Goal: Task Accomplishment & Management: Use online tool/utility

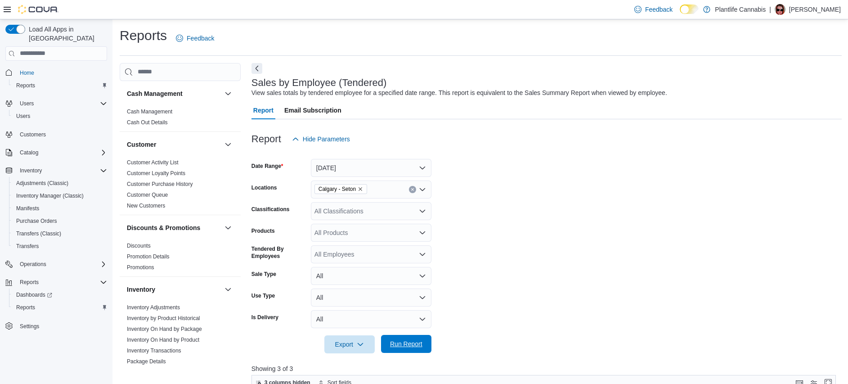
scroll to position [304, 0]
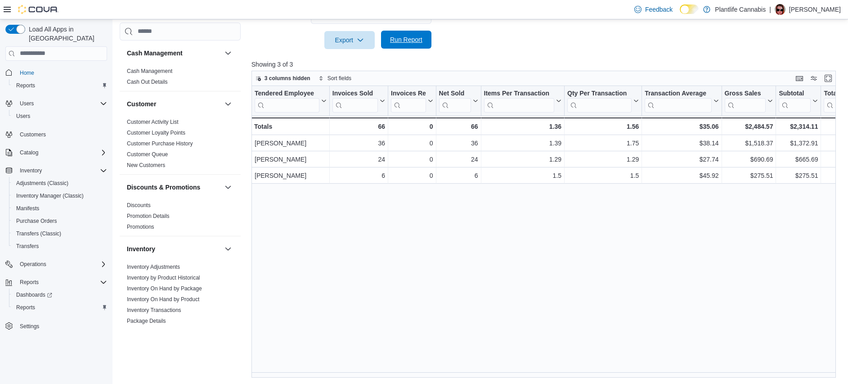
click at [387, 36] on span "Run Report" at bounding box center [407, 40] width 40 height 18
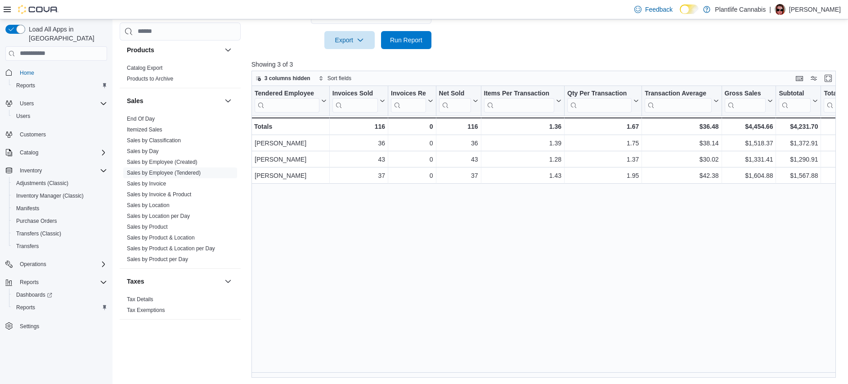
click at [396, 269] on div "Tendered Employee Click to view column header actions Invoices Sold Click to vi…" at bounding box center [547, 232] width 590 height 292
click at [421, 40] on span "Run Report" at bounding box center [406, 39] width 32 height 9
click at [440, 228] on div "Tendered Employee Click to view column header actions Invoices Sold Click to vi…" at bounding box center [547, 232] width 590 height 292
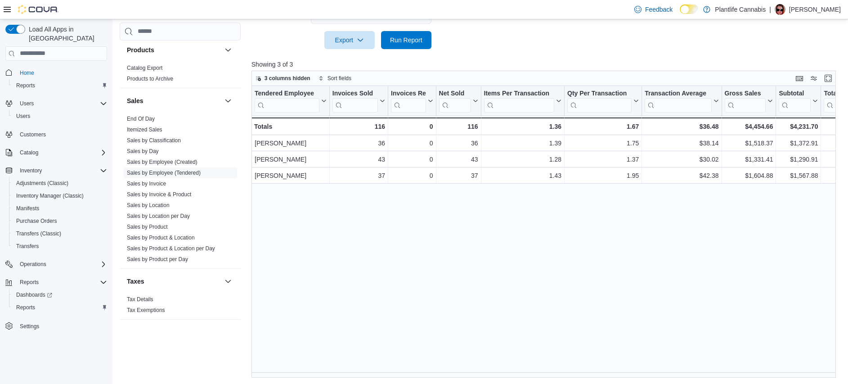
click at [440, 228] on div "Tendered Employee Click to view column header actions Invoices Sold Click to vi…" at bounding box center [547, 232] width 590 height 292
click at [405, 49] on span "Run Report" at bounding box center [407, 40] width 40 height 18
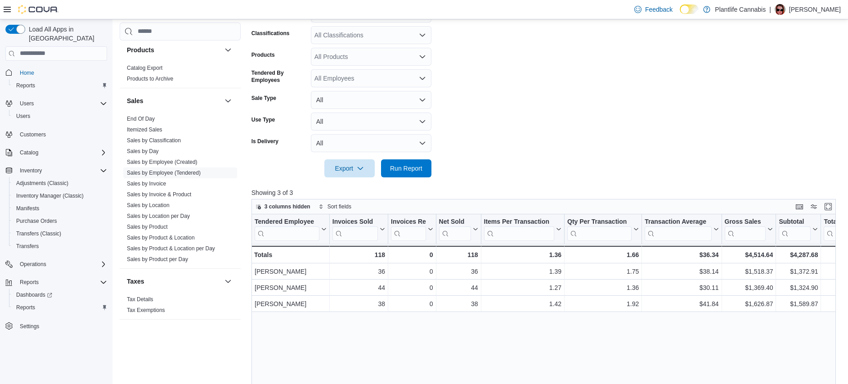
scroll to position [110, 0]
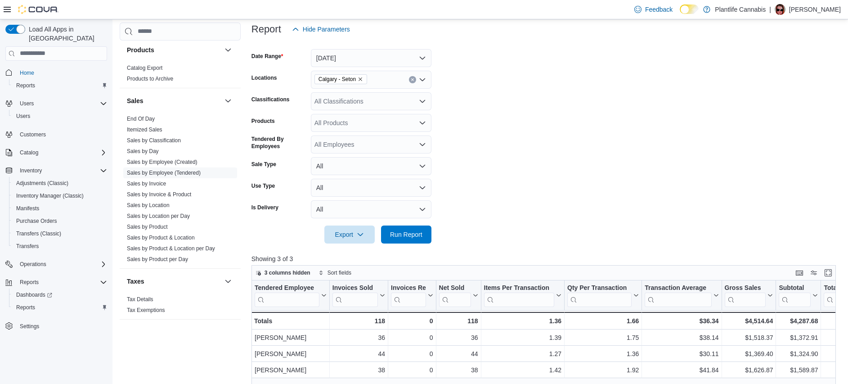
click at [337, 45] on div at bounding box center [547, 43] width 590 height 11
click at [336, 49] on button "[DATE]" at bounding box center [371, 58] width 121 height 18
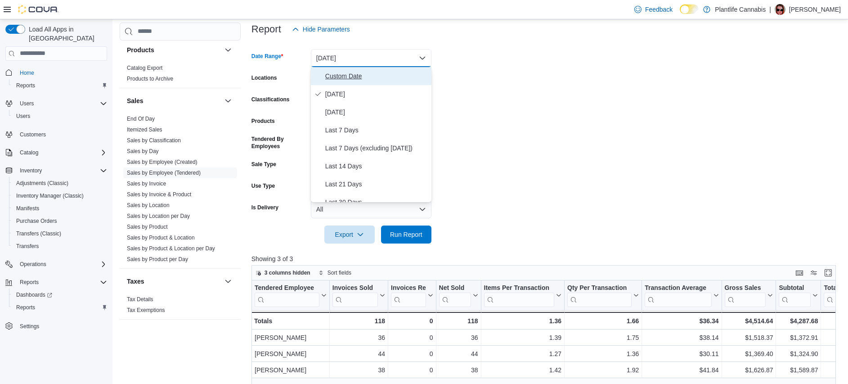
click at [336, 67] on button "Custom Date" at bounding box center [371, 76] width 121 height 18
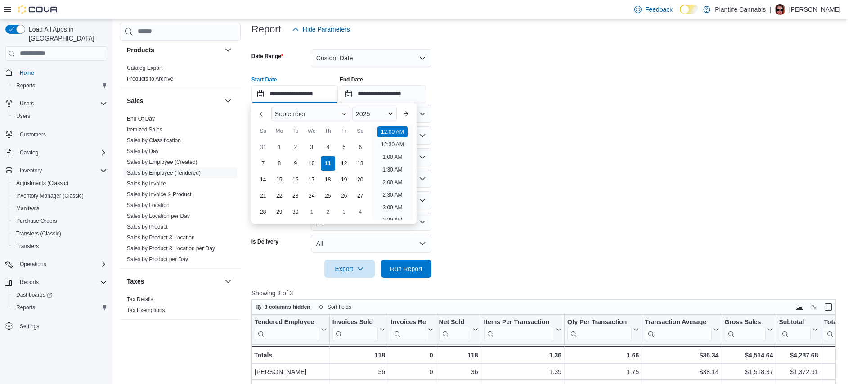
click at [322, 90] on input "**********" at bounding box center [295, 94] width 86 height 18
click at [405, 186] on li "4:00 PM" at bounding box center [392, 187] width 27 height 11
type input "**********"
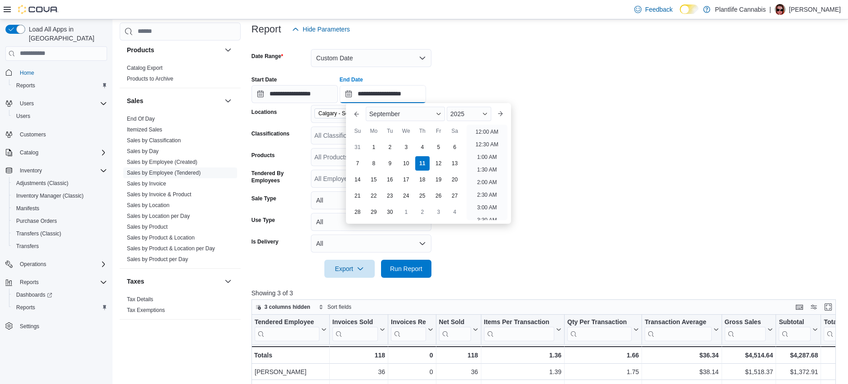
click at [423, 85] on input "**********" at bounding box center [383, 94] width 86 height 18
click at [495, 182] on li "5:00 PM" at bounding box center [486, 184] width 27 height 11
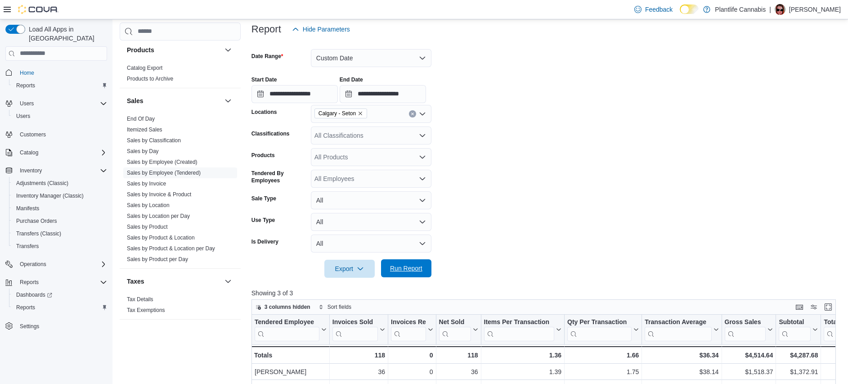
click at [408, 273] on span "Run Report" at bounding box center [407, 268] width 40 height 18
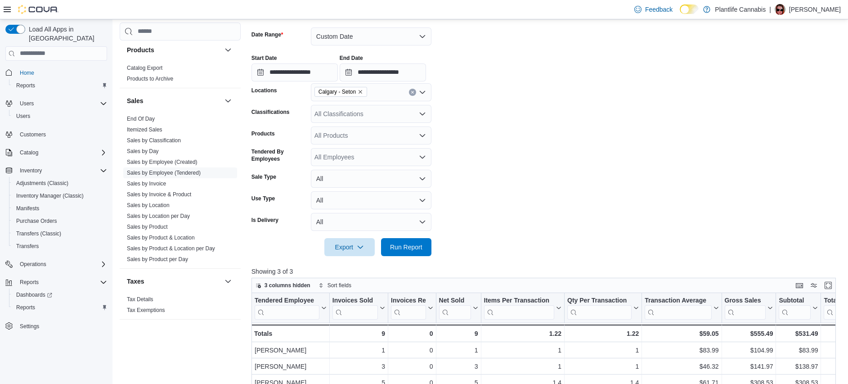
scroll to position [16, 0]
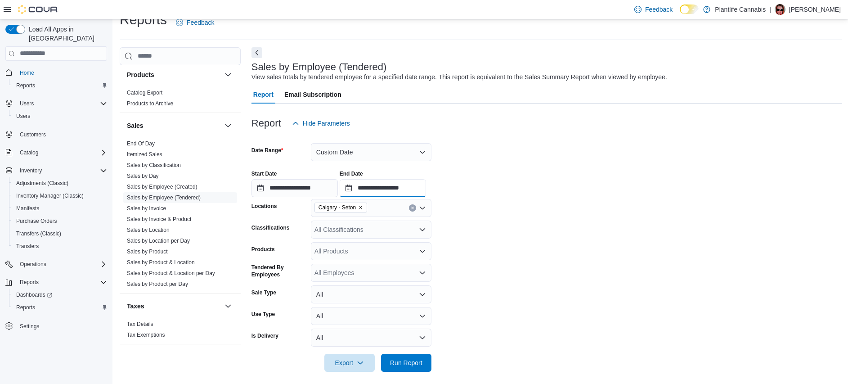
click at [423, 193] on input "**********" at bounding box center [383, 188] width 86 height 18
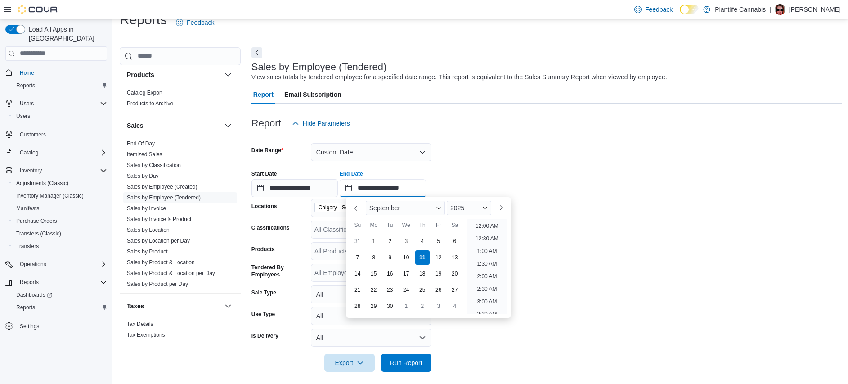
scroll to position [456, 0]
click at [496, 227] on li "6:00 PM" at bounding box center [486, 223] width 27 height 11
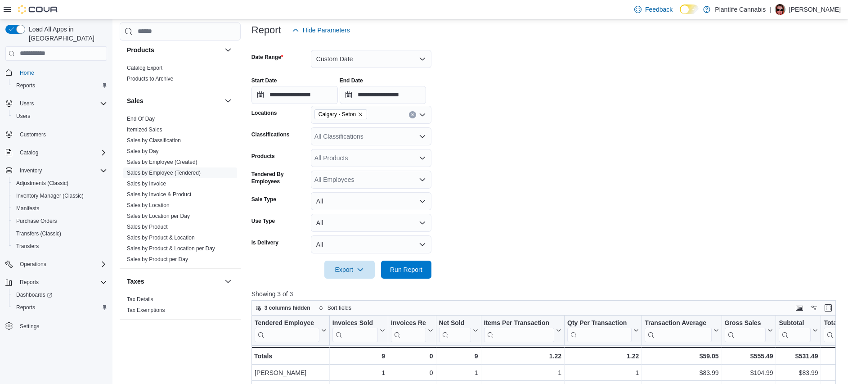
scroll to position [202, 0]
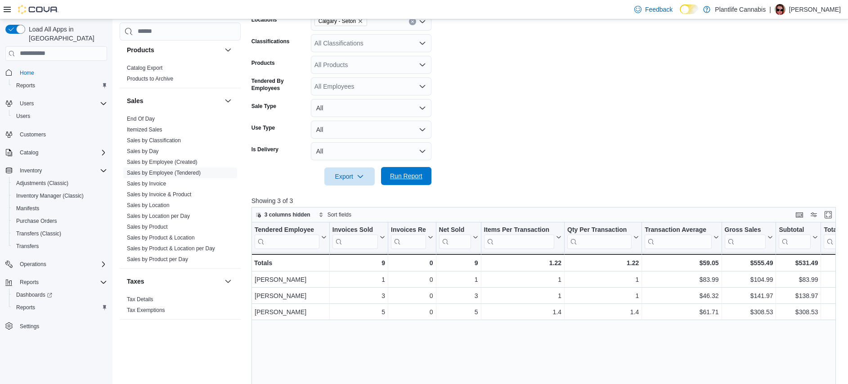
click at [421, 175] on span "Run Report" at bounding box center [406, 175] width 32 height 9
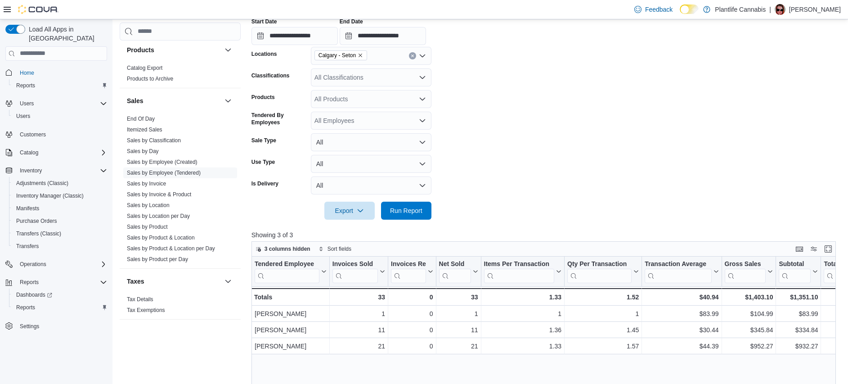
scroll to position [166, 0]
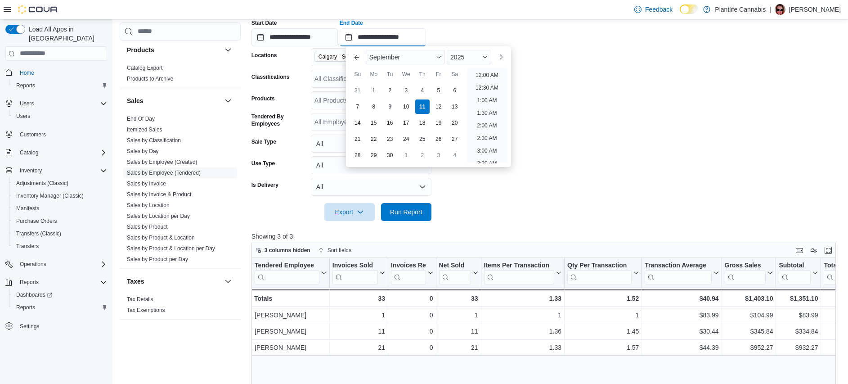
click at [418, 38] on input "**********" at bounding box center [383, 37] width 86 height 18
click at [495, 106] on li "5:00 PM" at bounding box center [486, 102] width 27 height 11
type input "**********"
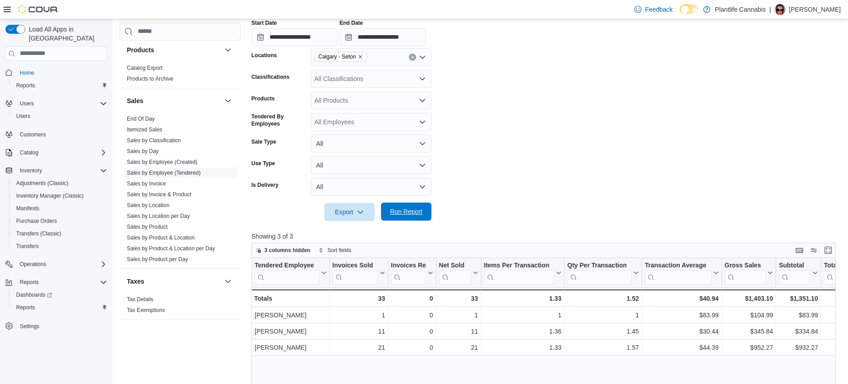
click at [422, 204] on span "Run Report" at bounding box center [407, 211] width 40 height 18
drag, startPoint x: 427, startPoint y: 217, endPoint x: 486, endPoint y: 202, distance: 60.8
click at [427, 216] on button "Run Report" at bounding box center [406, 212] width 50 height 18
click at [327, 37] on input "**********" at bounding box center [295, 37] width 86 height 18
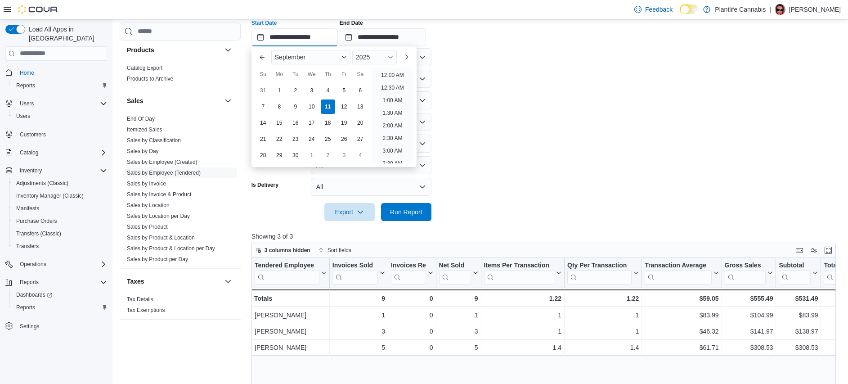
scroll to position [431, 0]
click at [386, 71] on li "5:00 PM" at bounding box center [392, 72] width 27 height 11
type input "**********"
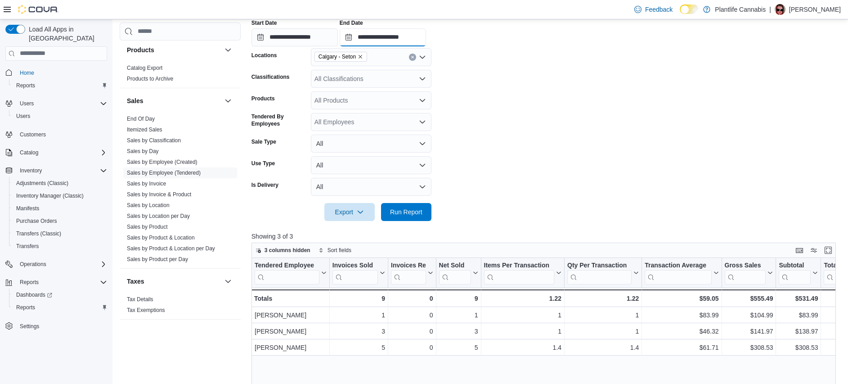
click at [417, 41] on input "**********" at bounding box center [383, 37] width 86 height 18
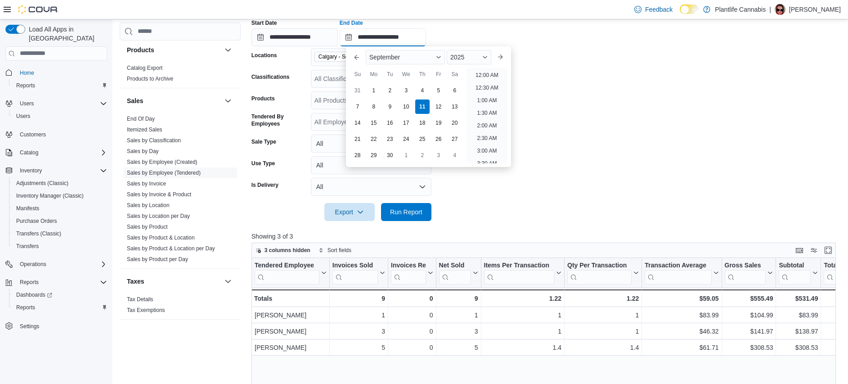
scroll to position [456, 0]
click at [497, 74] on li "6:00 PM" at bounding box center [486, 72] width 27 height 11
type input "**********"
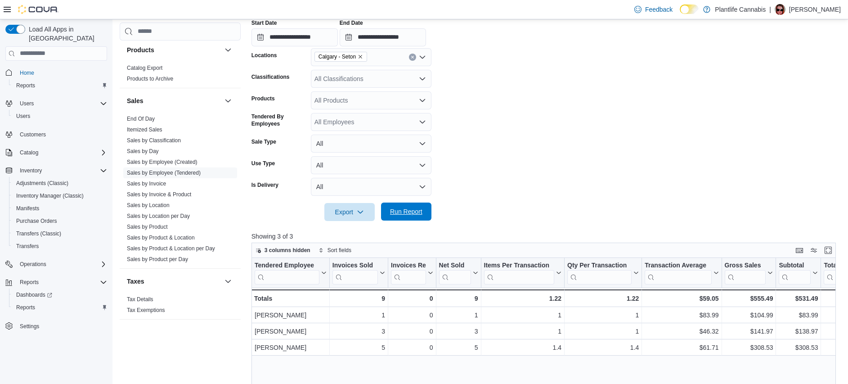
drag, startPoint x: 421, startPoint y: 211, endPoint x: 427, endPoint y: 210, distance: 5.6
click at [421, 211] on span "Run Report" at bounding box center [406, 211] width 32 height 9
click at [412, 207] on span "Run Report" at bounding box center [407, 211] width 40 height 18
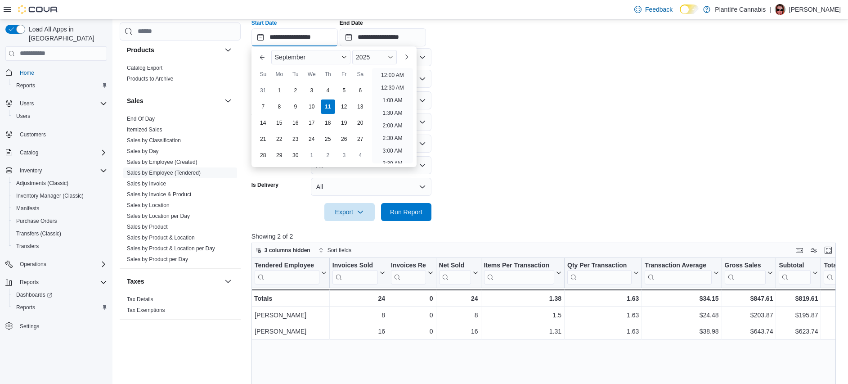
click at [324, 35] on input "**********" at bounding box center [295, 37] width 86 height 18
click at [398, 73] on li "6:00 PM" at bounding box center [392, 72] width 27 height 11
type input "**********"
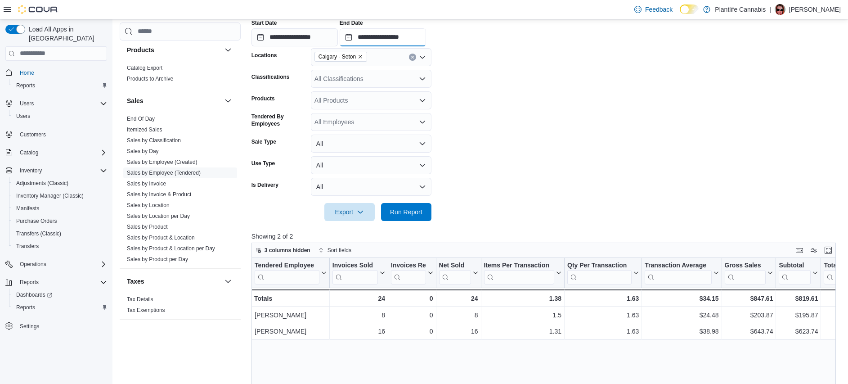
click at [415, 39] on input "**********" at bounding box center [383, 37] width 86 height 18
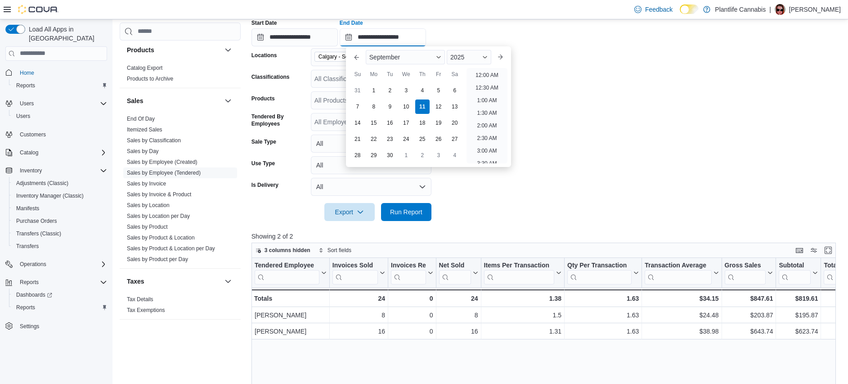
scroll to position [481, 0]
click at [494, 72] on li "7:00 PM" at bounding box center [486, 72] width 27 height 11
type input "**********"
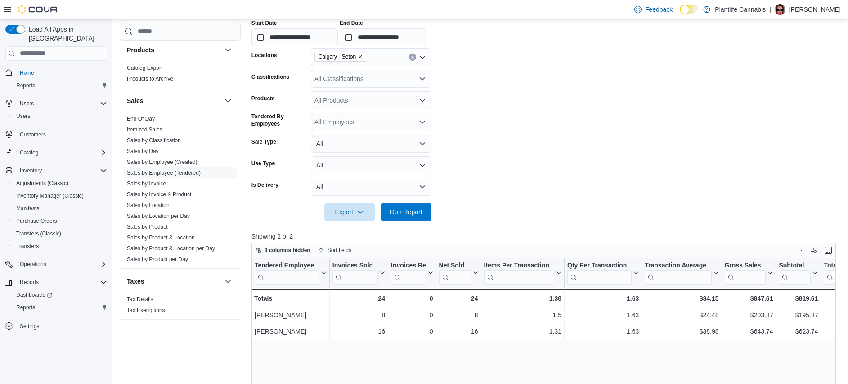
click at [402, 202] on div at bounding box center [547, 199] width 590 height 7
click at [433, 209] on form "**********" at bounding box center [547, 101] width 590 height 239
click at [418, 211] on span "Run Report" at bounding box center [406, 211] width 32 height 9
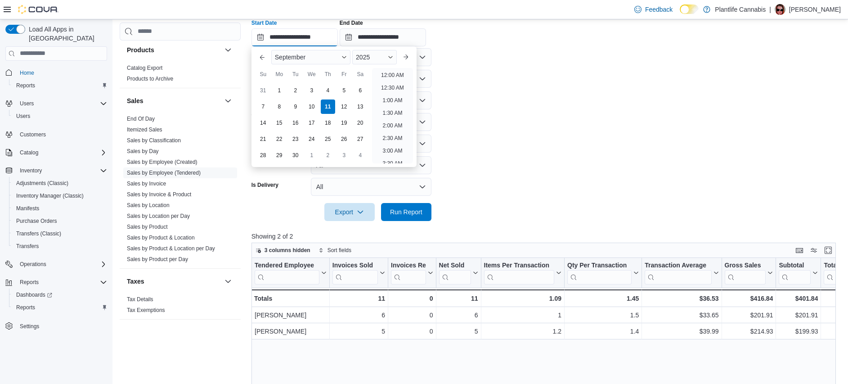
click at [320, 41] on input "**********" at bounding box center [295, 37] width 86 height 18
click at [410, 75] on ul "12:00 AM 12:30 AM 1:00 AM 1:30 AM 2:00 AM 2:30 AM 3:00 AM 3:30 AM 4:00 AM 4:30 …" at bounding box center [392, 115] width 41 height 95
click at [403, 74] on li "7:00 PM" at bounding box center [392, 72] width 27 height 11
type input "**********"
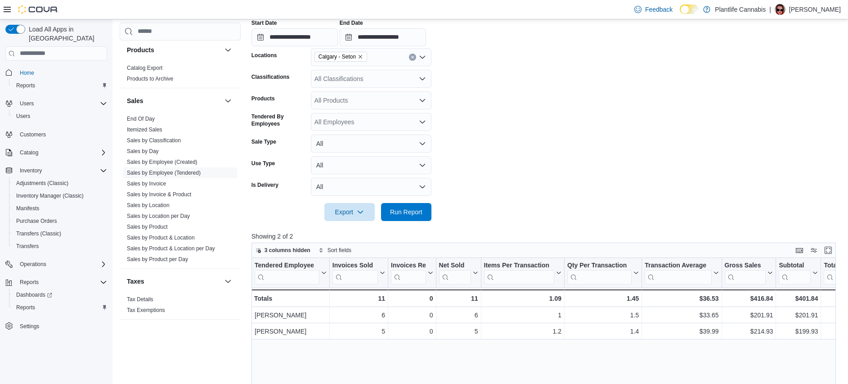
click at [415, 48] on div "Calgary - Seton" at bounding box center [371, 57] width 121 height 18
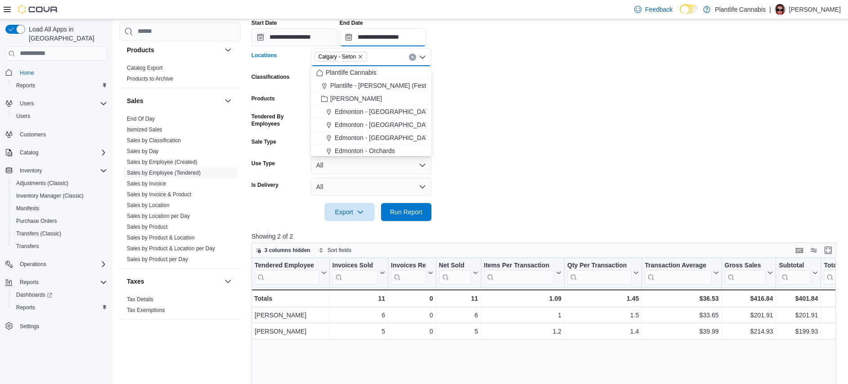
click at [423, 39] on input "**********" at bounding box center [383, 37] width 86 height 18
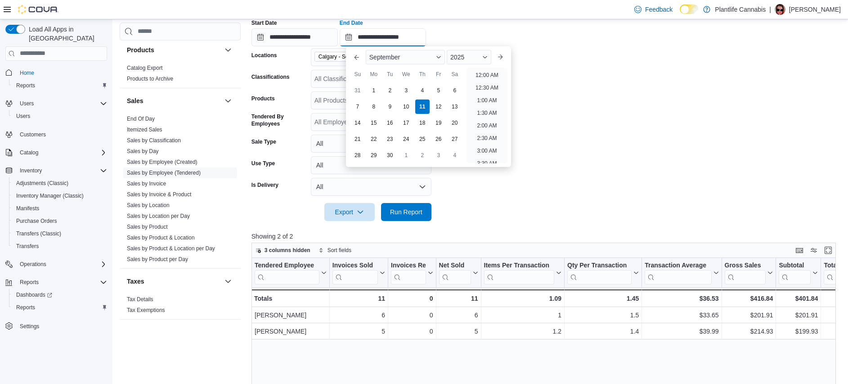
scroll to position [507, 0]
click at [491, 74] on li "8:00 PM" at bounding box center [486, 72] width 27 height 11
type input "**********"
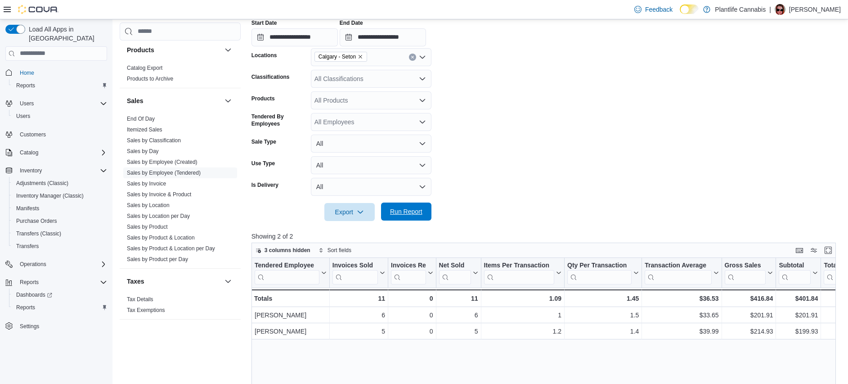
click at [418, 203] on div "Export Run Report" at bounding box center [342, 212] width 180 height 18
click at [425, 210] on button "Run Report" at bounding box center [406, 211] width 50 height 18
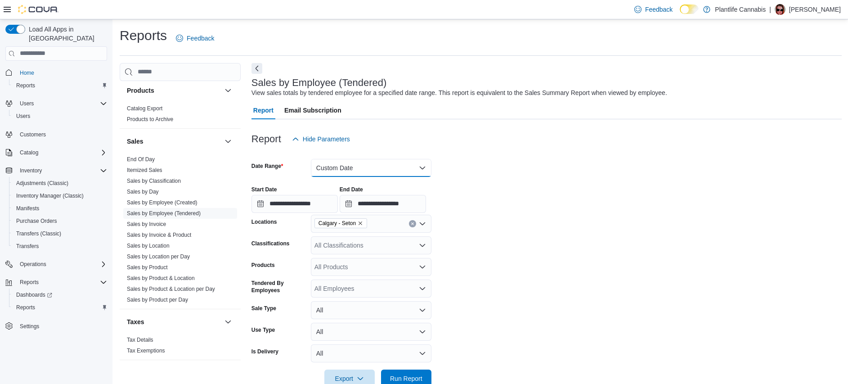
click at [396, 163] on button "Custom Date" at bounding box center [371, 168] width 121 height 18
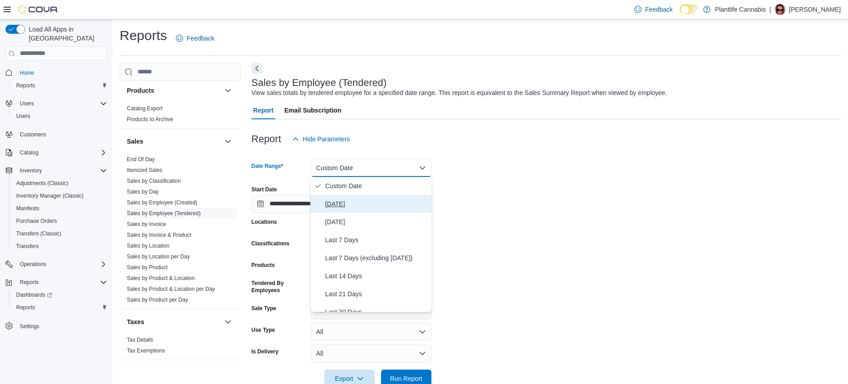
click at [365, 201] on span "[DATE]" at bounding box center [376, 203] width 103 height 11
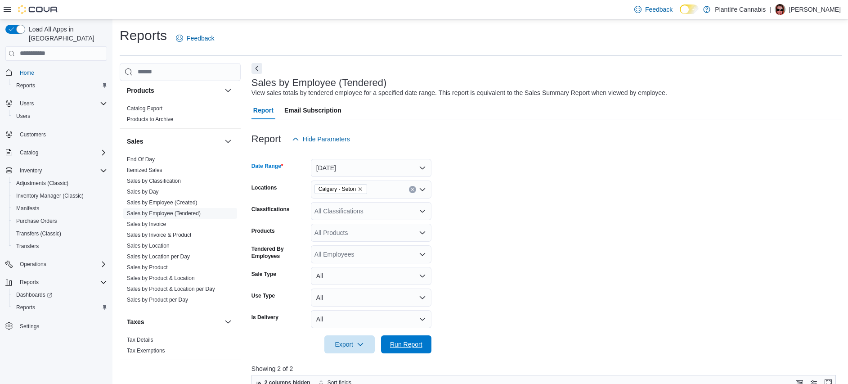
click at [420, 342] on span "Run Report" at bounding box center [406, 344] width 32 height 9
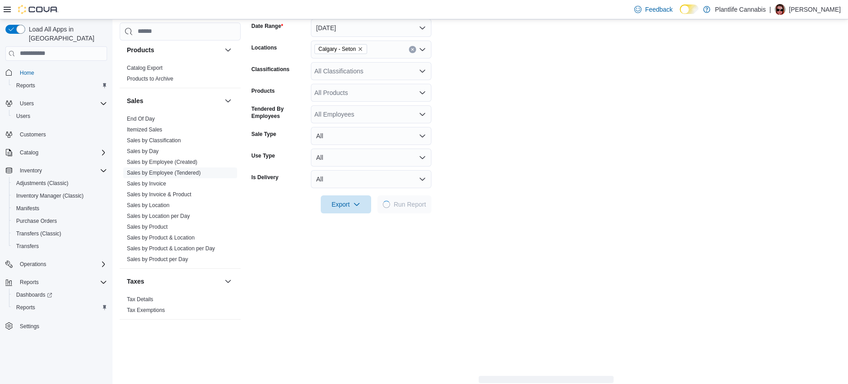
scroll to position [200, 0]
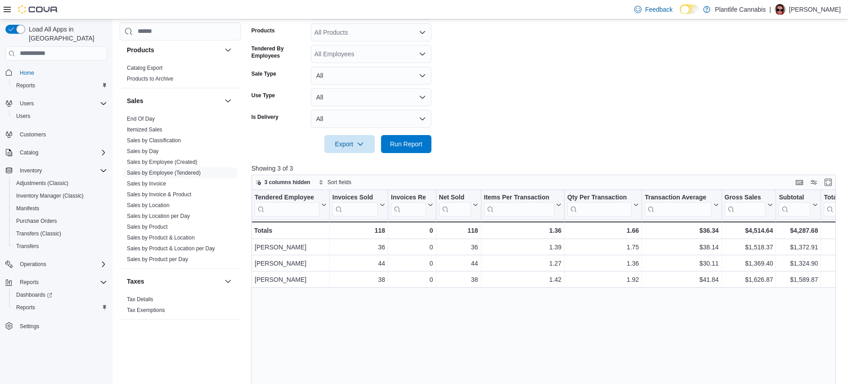
click at [488, 318] on div "Tendered Employee Click to view column header actions Invoices Sold Click to vi…" at bounding box center [547, 336] width 590 height 292
click at [409, 140] on span "Run Report" at bounding box center [406, 143] width 32 height 9
click at [427, 308] on div "Tendered Employee Click to view column header actions Invoices Sold Click to vi…" at bounding box center [547, 336] width 590 height 292
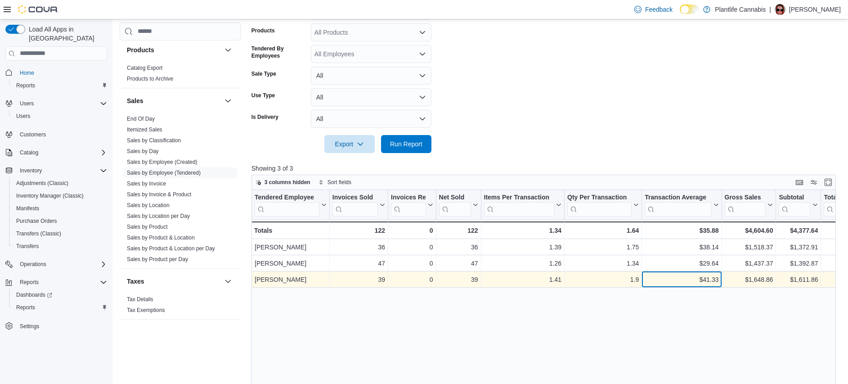
click at [709, 279] on div "$41.33" at bounding box center [682, 279] width 74 height 11
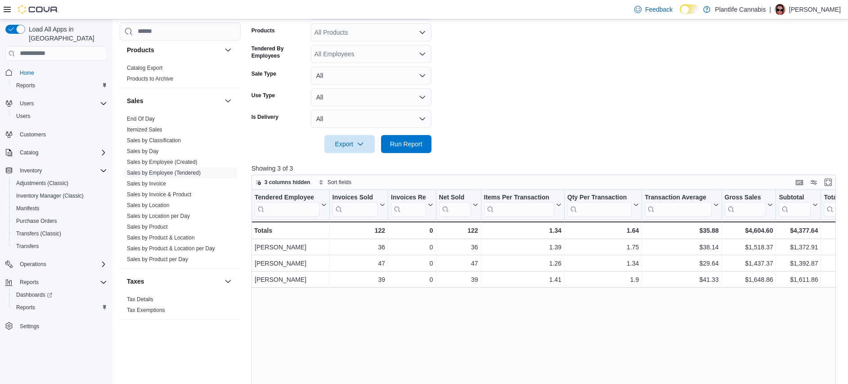
click at [632, 310] on div "Tendered Employee Click to view column header actions Invoices Sold Click to vi…" at bounding box center [547, 336] width 590 height 292
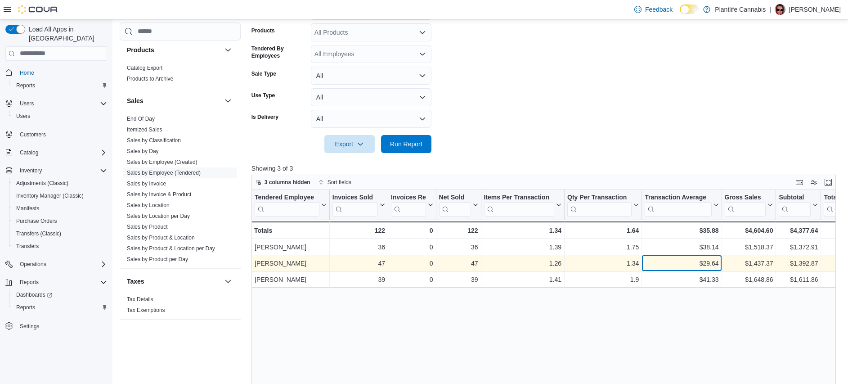
click at [711, 264] on div "$29.64" at bounding box center [682, 263] width 74 height 11
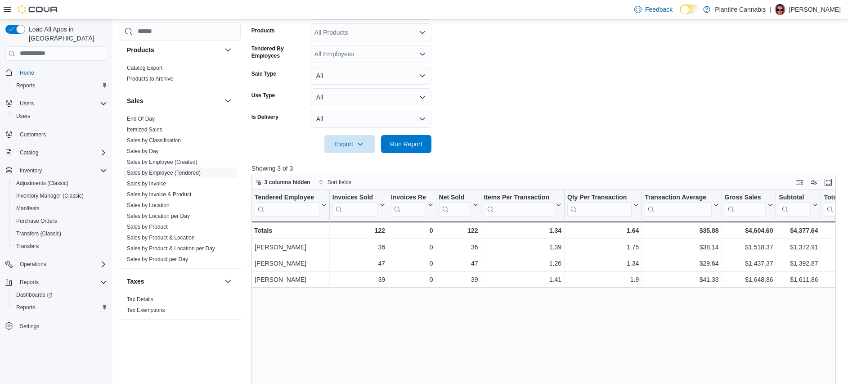
click at [656, 333] on div "Tendered Employee Click to view column header actions Invoices Sold Click to vi…" at bounding box center [547, 336] width 590 height 292
drag, startPoint x: 545, startPoint y: 333, endPoint x: 569, endPoint y: 328, distance: 24.5
click at [549, 334] on div "Tendered Employee Click to view column header actions Invoices Sold Click to vi…" at bounding box center [547, 336] width 590 height 292
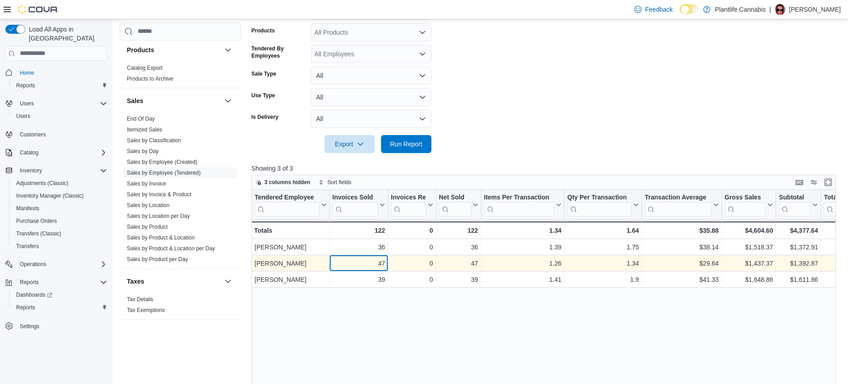
click at [375, 265] on div "47" at bounding box center [359, 263] width 53 height 11
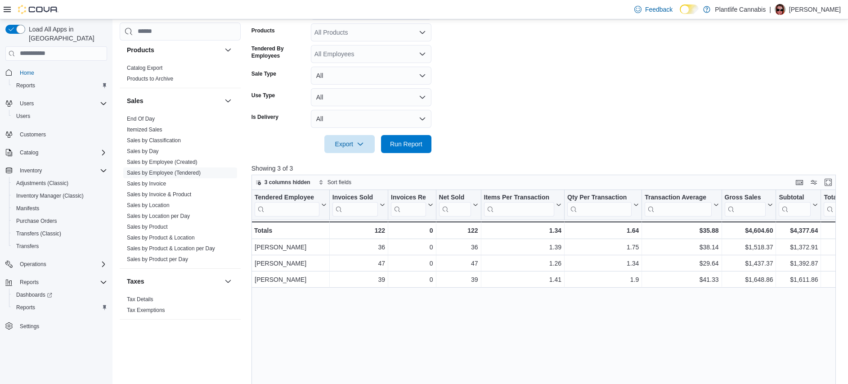
click at [508, 332] on div "Tendered Employee Click to view column header actions Invoices Sold Click to vi…" at bounding box center [547, 336] width 590 height 292
click at [689, 337] on div "Tendered Employee Click to view column header actions Invoices Sold Click to vi…" at bounding box center [547, 336] width 590 height 292
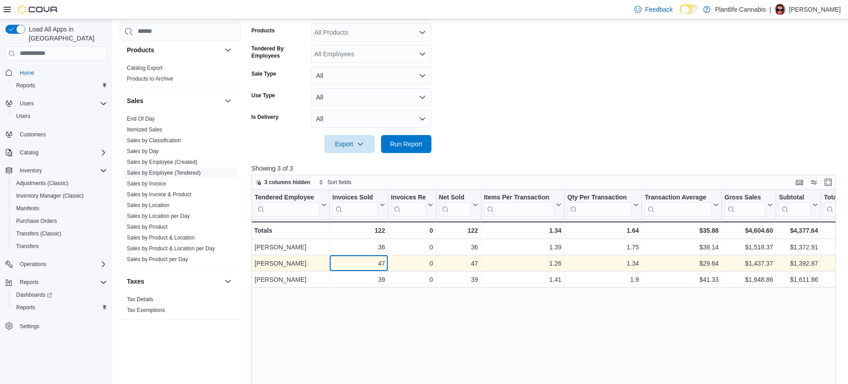
click at [382, 261] on div "47" at bounding box center [359, 263] width 53 height 11
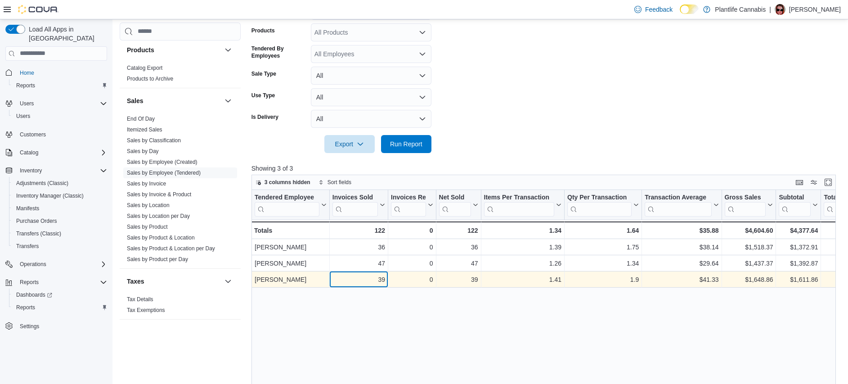
click at [382, 279] on div "39" at bounding box center [359, 279] width 53 height 11
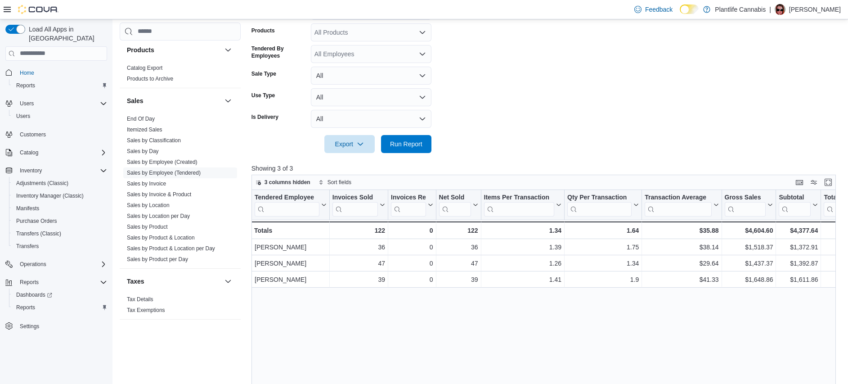
click at [385, 306] on div "Tendered Employee Click to view column header actions Invoices Sold Click to vi…" at bounding box center [547, 336] width 590 height 292
click at [360, 335] on div "Tendered Employee Click to view column header actions Invoices Sold Click to vi…" at bounding box center [547, 336] width 590 height 292
click at [614, 304] on div "Tendered Employee Click to view column header actions Invoices Sold Click to vi…" at bounding box center [547, 336] width 590 height 292
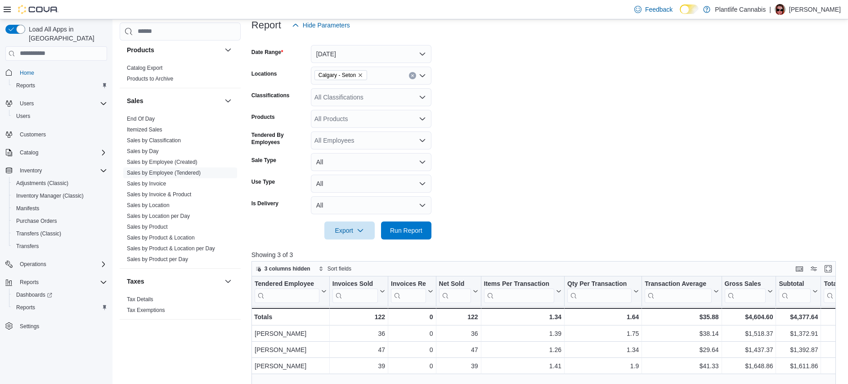
scroll to position [112, 0]
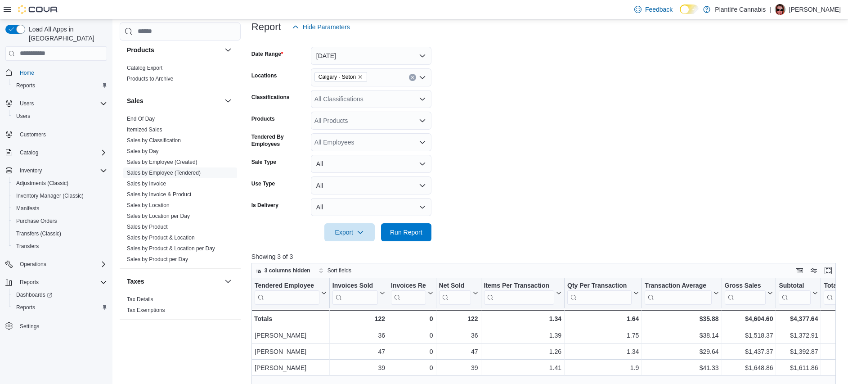
click at [341, 101] on div "All Classifications" at bounding box center [371, 99] width 121 height 18
type input "**"
click at [408, 114] on div "Accessory Group" at bounding box center [371, 114] width 110 height 9
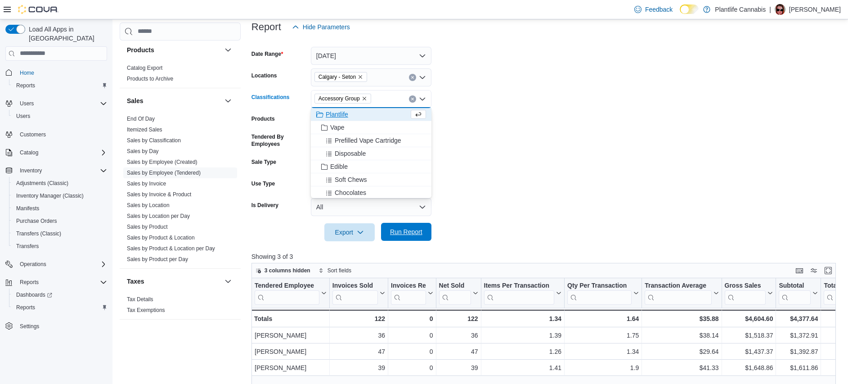
click at [416, 225] on span "Run Report" at bounding box center [407, 232] width 40 height 18
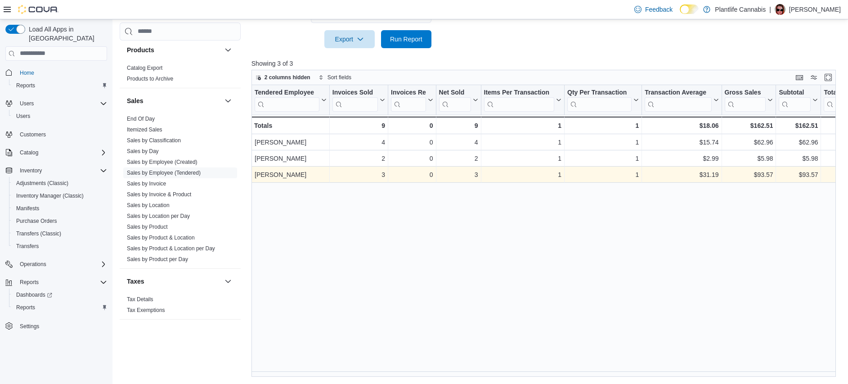
scroll to position [305, 0]
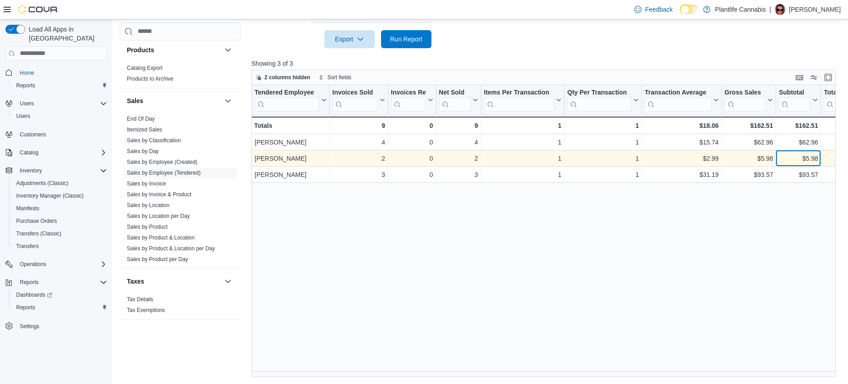
click at [811, 157] on div "$5.98" at bounding box center [798, 158] width 39 height 11
click at [811, 156] on div "$5.98" at bounding box center [798, 158] width 39 height 11
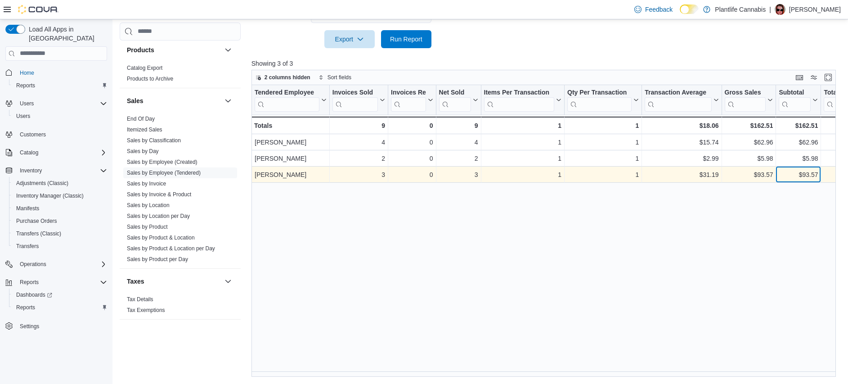
click at [808, 180] on div "$93.57" at bounding box center [798, 174] width 39 height 11
click at [809, 174] on div "$93.57" at bounding box center [798, 174] width 39 height 11
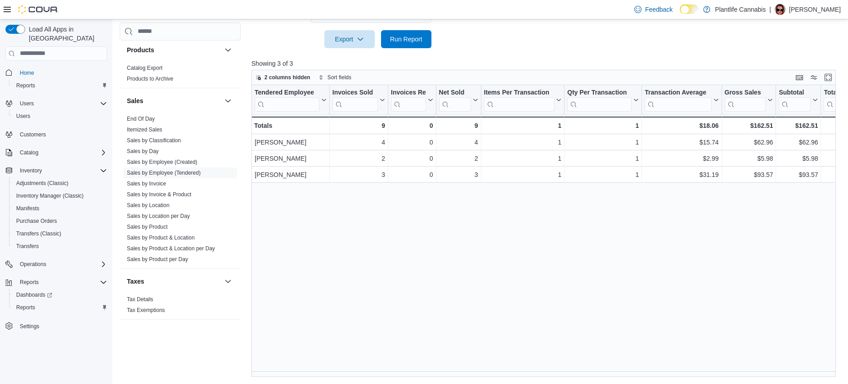
click at [722, 237] on div "Tendered Employee Click to view column header actions Invoices Sold Click to vi…" at bounding box center [547, 231] width 590 height 292
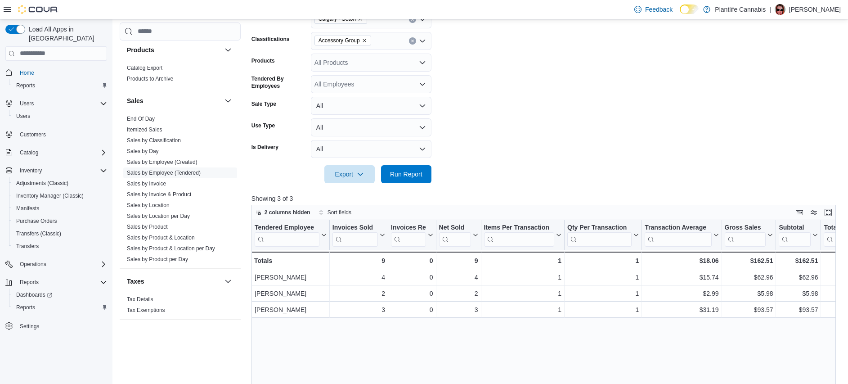
scroll to position [85, 0]
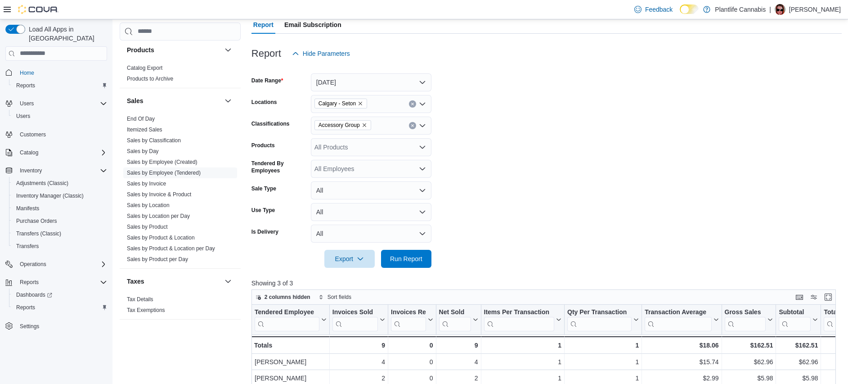
click at [367, 123] on icon "Remove Accessory Group from selection in this group" at bounding box center [364, 124] width 5 height 5
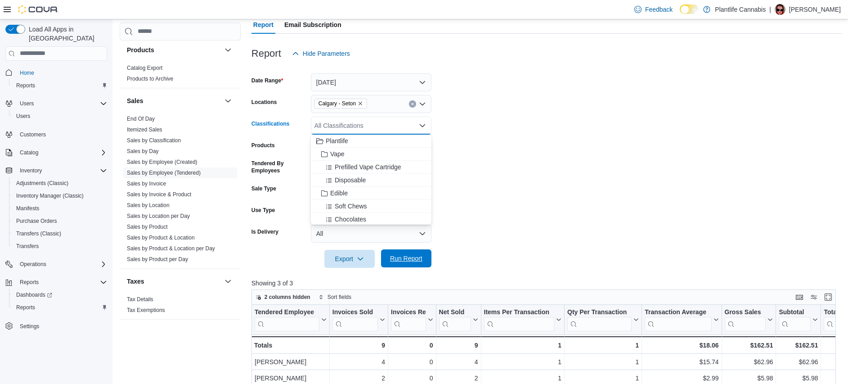
click at [405, 256] on span "Run Report" at bounding box center [406, 258] width 32 height 9
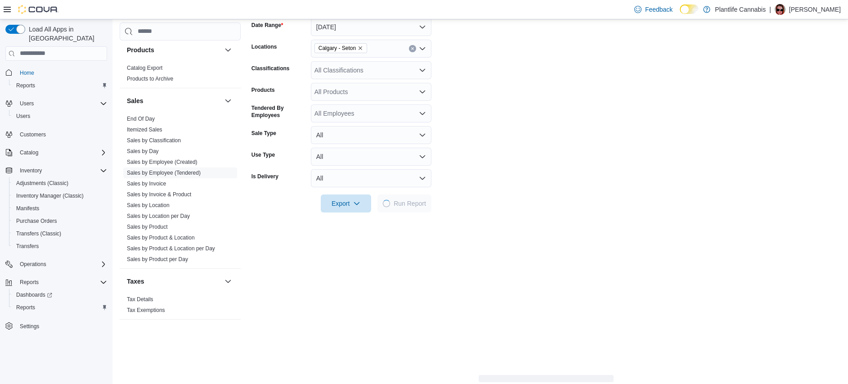
scroll to position [323, 0]
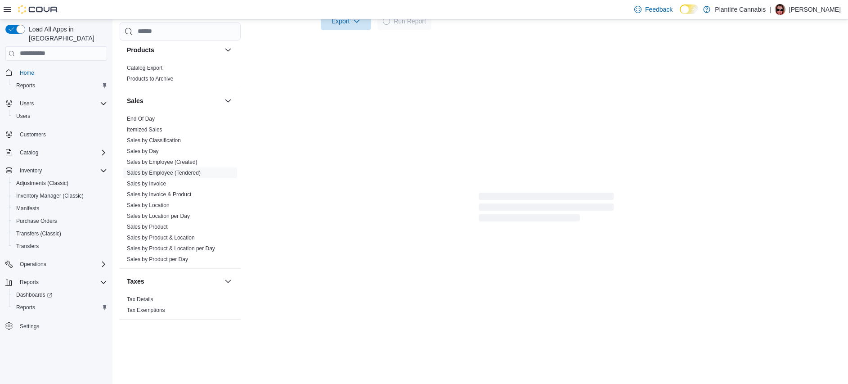
click at [490, 272] on div "Report Email Subscription Report Hide Parameters Date Range [DATE] Locations [G…" at bounding box center [546, 77] width 589 height 598
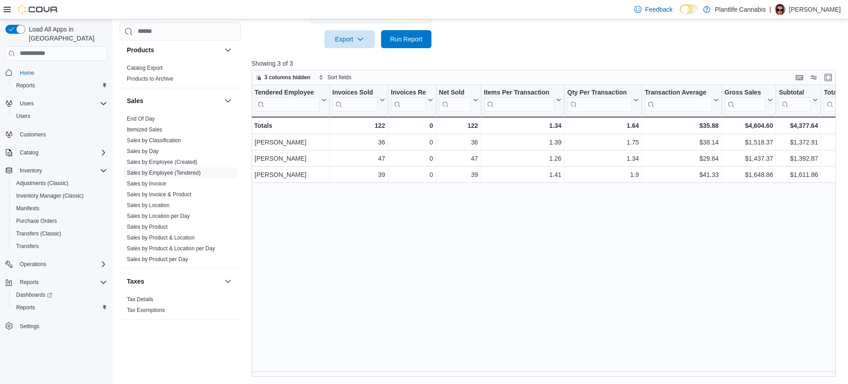
scroll to position [305, 0]
click at [412, 45] on span "Run Report" at bounding box center [407, 39] width 40 height 18
click at [418, 234] on div "Tendered Employee Click to view column header actions Invoices Sold Click to vi…" at bounding box center [547, 231] width 590 height 292
click at [408, 39] on span "Run Report" at bounding box center [406, 38] width 32 height 9
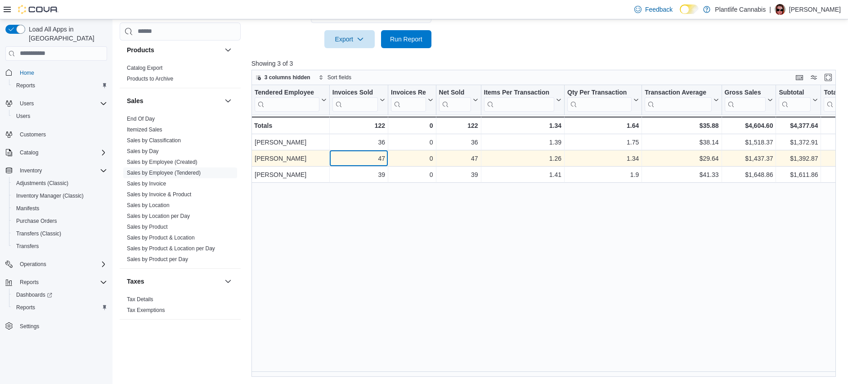
click at [380, 157] on div "47" at bounding box center [359, 158] width 53 height 11
copy div "47"
click at [712, 158] on div "$29.64" at bounding box center [682, 158] width 74 height 11
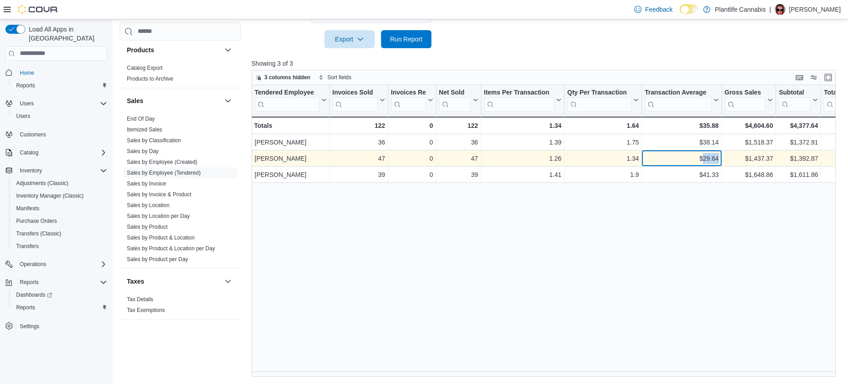
copy div "29.64"
click at [805, 159] on div "$1,392.87" at bounding box center [798, 158] width 39 height 11
copy div "1,392.87"
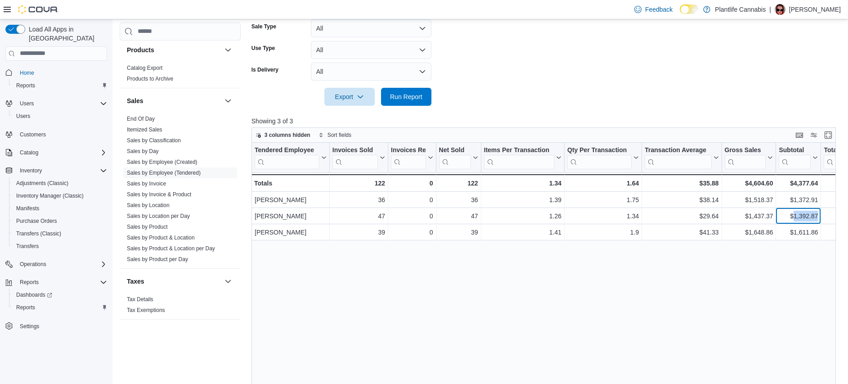
scroll to position [126, 0]
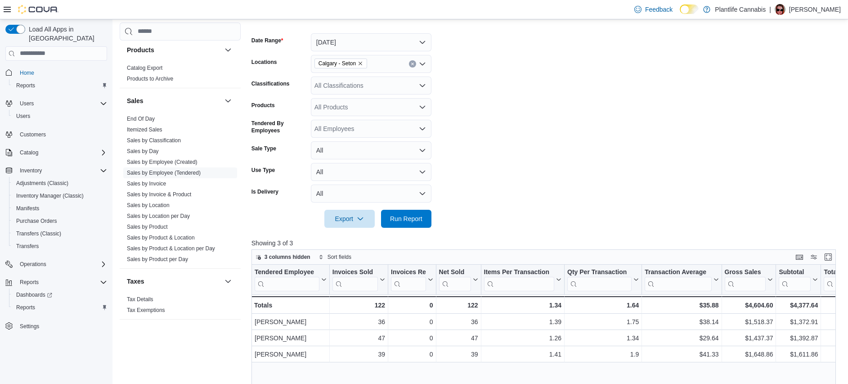
click at [366, 94] on div "All Classifications" at bounding box center [371, 85] width 121 height 18
type input "***"
drag, startPoint x: 392, startPoint y: 102, endPoint x: 504, endPoint y: 137, distance: 116.4
click at [393, 102] on div "Accessory Group" at bounding box center [371, 100] width 110 height 9
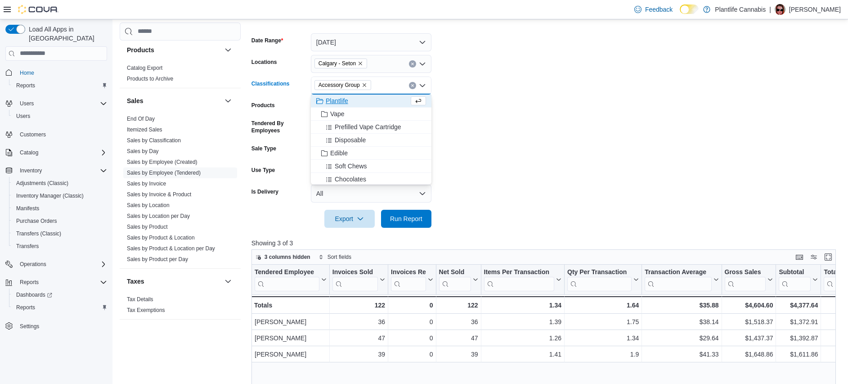
click at [504, 137] on form "Date Range [DATE] Locations [GEOGRAPHIC_DATA] - Seton Classifications Accessory…" at bounding box center [547, 124] width 590 height 205
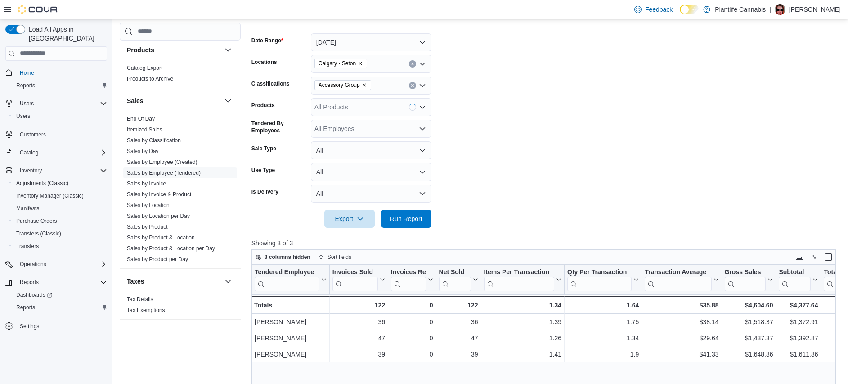
click at [433, 218] on form "Date Range [DATE] Locations [GEOGRAPHIC_DATA] - Seton Classifications Accessory…" at bounding box center [547, 124] width 590 height 205
click at [427, 218] on button "Run Report" at bounding box center [406, 218] width 50 height 18
click at [413, 222] on span "Run Report" at bounding box center [406, 218] width 32 height 9
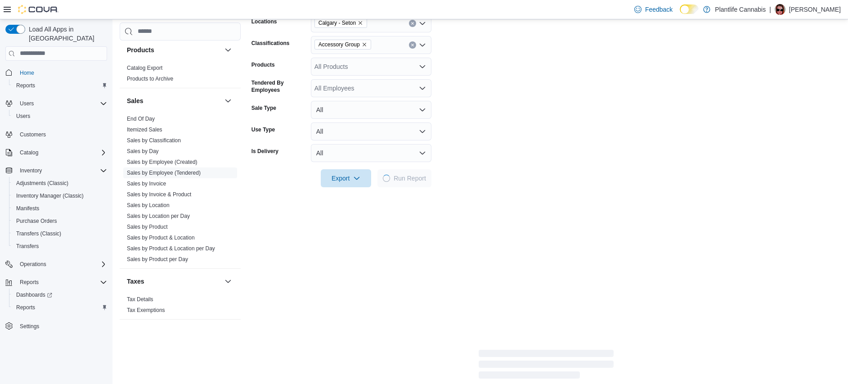
scroll to position [217, 0]
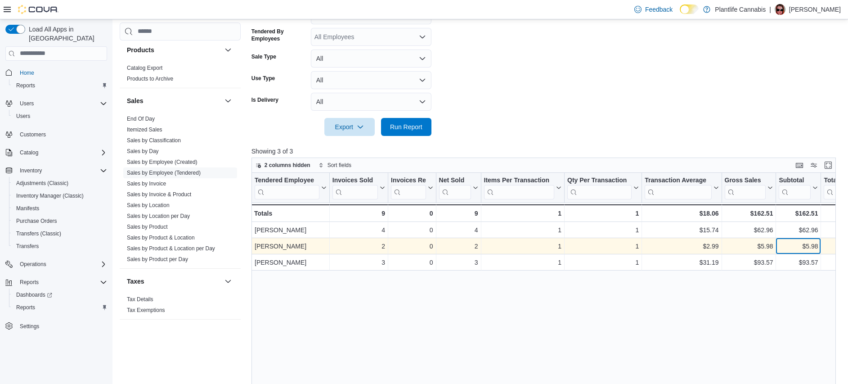
click at [809, 245] on div "$5.98" at bounding box center [798, 246] width 39 height 11
copy div "5.98"
